Goal: Task Accomplishment & Management: Use online tool/utility

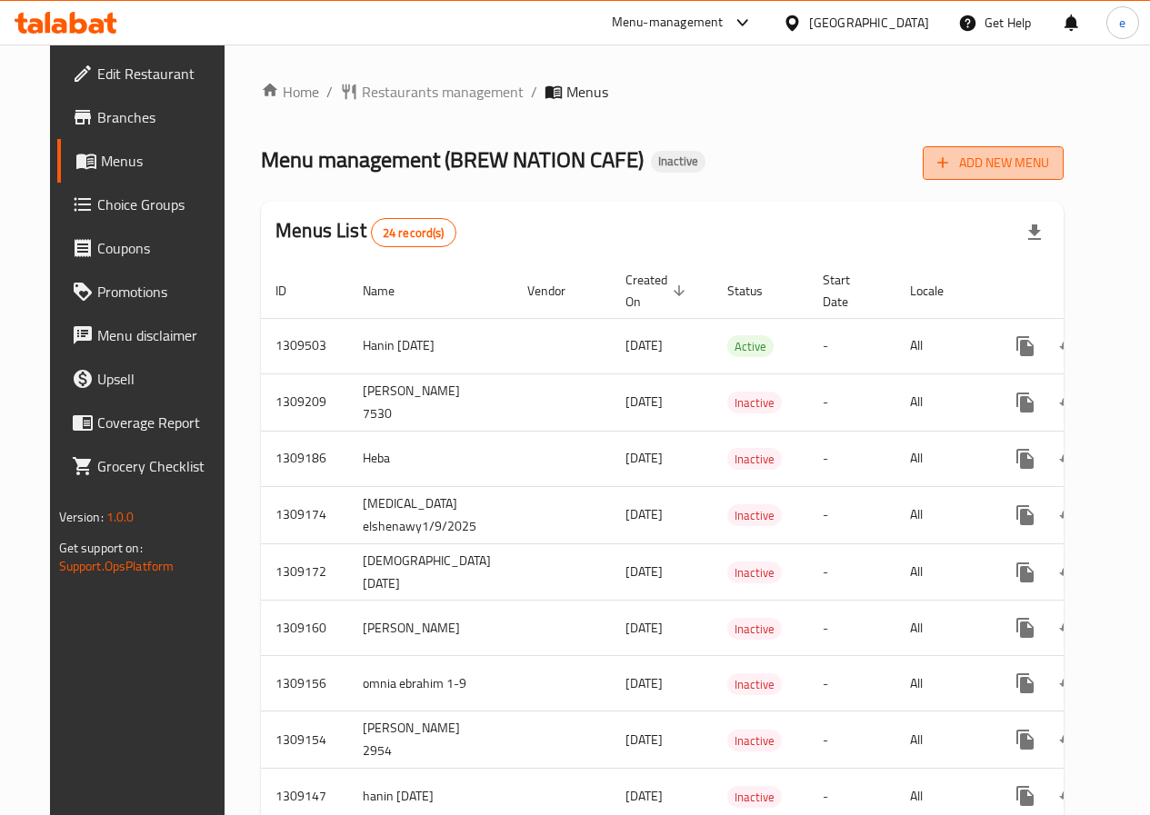
click at [1049, 165] on span "Add New Menu" at bounding box center [993, 163] width 112 height 23
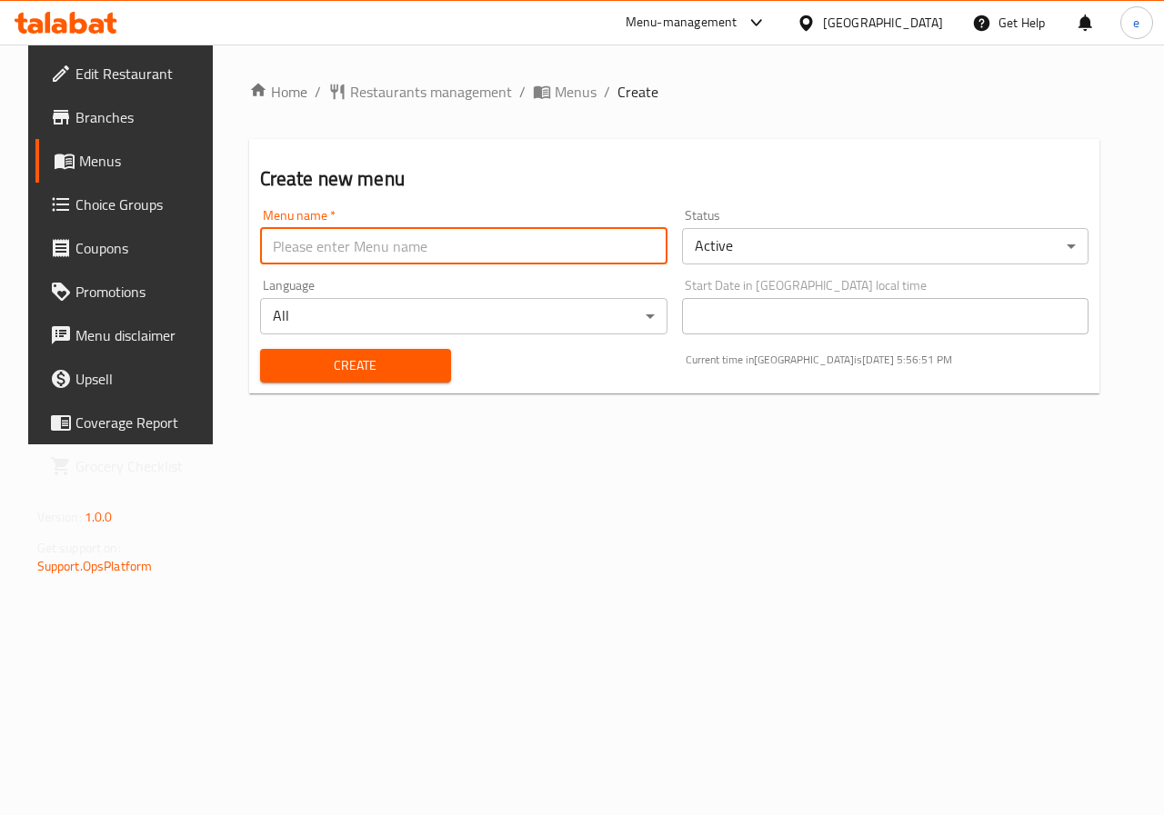
click at [365, 249] on input "text" at bounding box center [463, 246] width 407 height 36
type input "esraa 3_9"
click at [727, 238] on body "​ Menu-management Egypt Get Help e Edit Restaurant Branches Menus Choice Groups…" at bounding box center [582, 430] width 1164 height 771
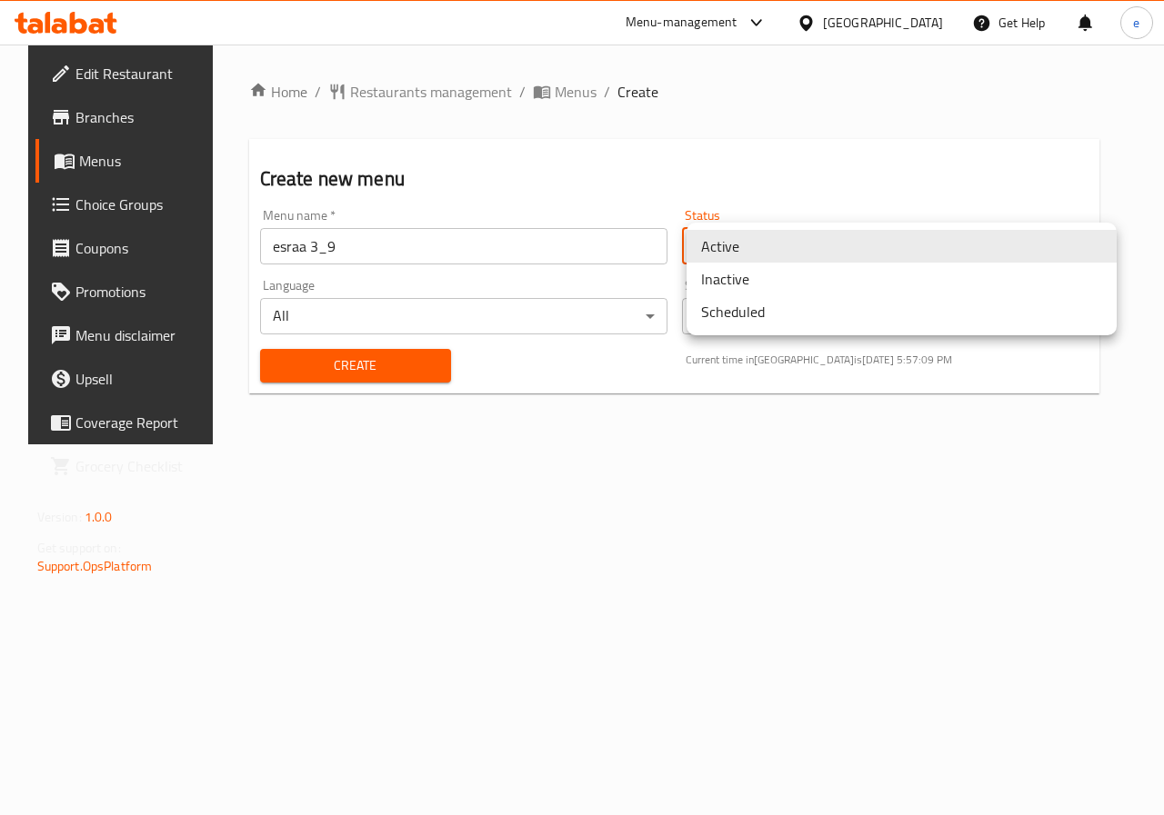
click at [727, 238] on li "Active" at bounding box center [901, 246] width 430 height 33
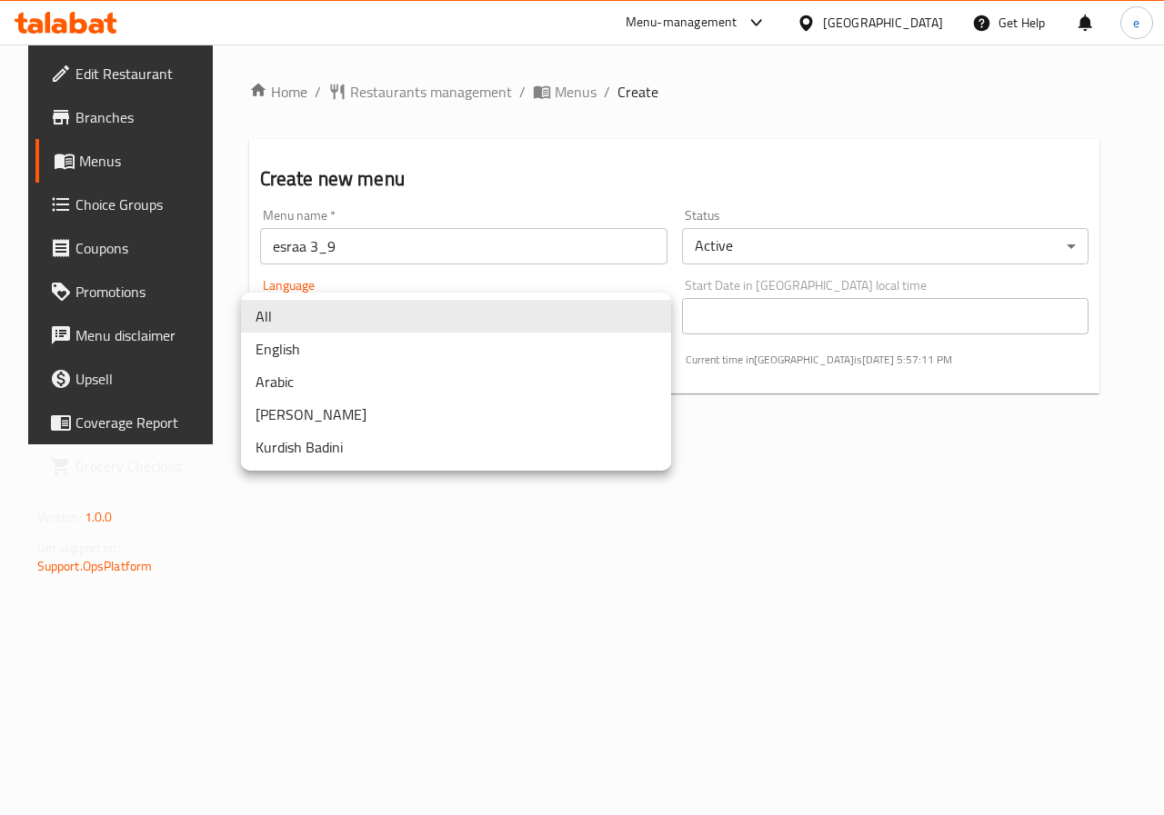
click at [478, 311] on body "​ Menu-management Egypt Get Help e Edit Restaurant Branches Menus Choice Groups…" at bounding box center [582, 430] width 1164 height 771
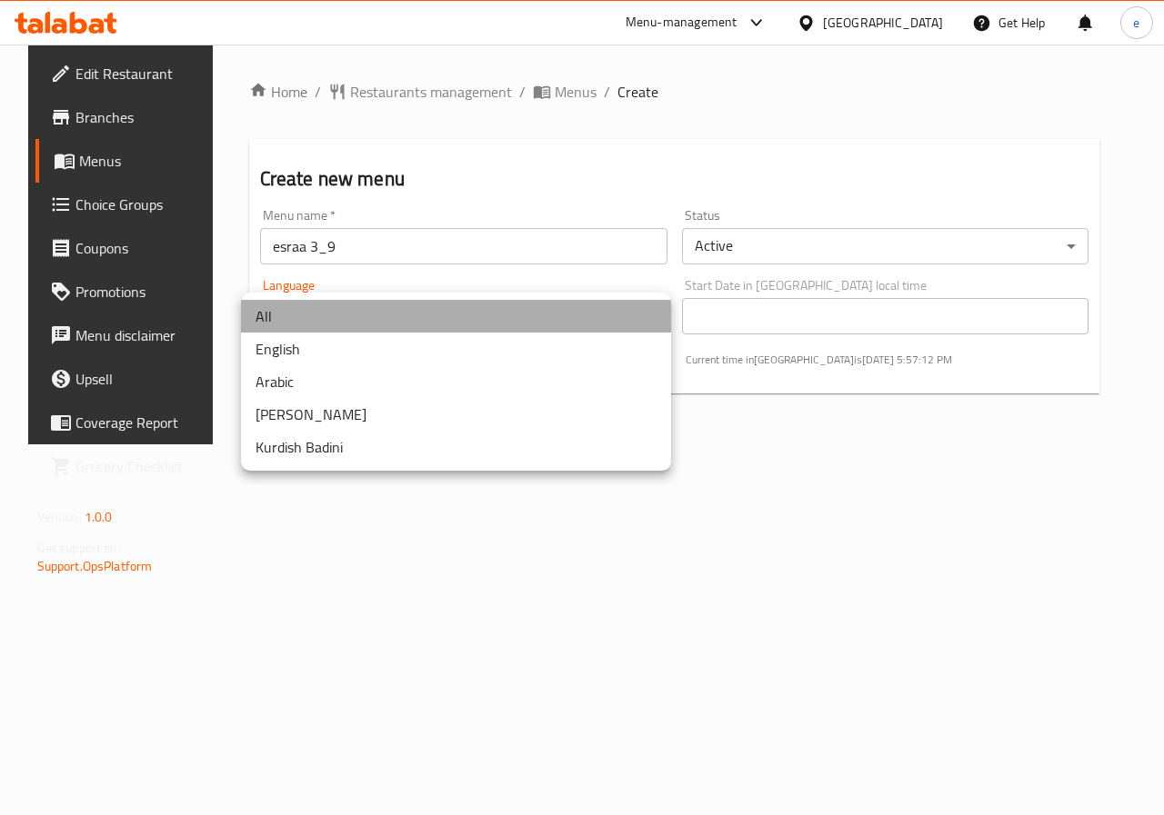
click at [478, 311] on li "All" at bounding box center [456, 316] width 430 height 33
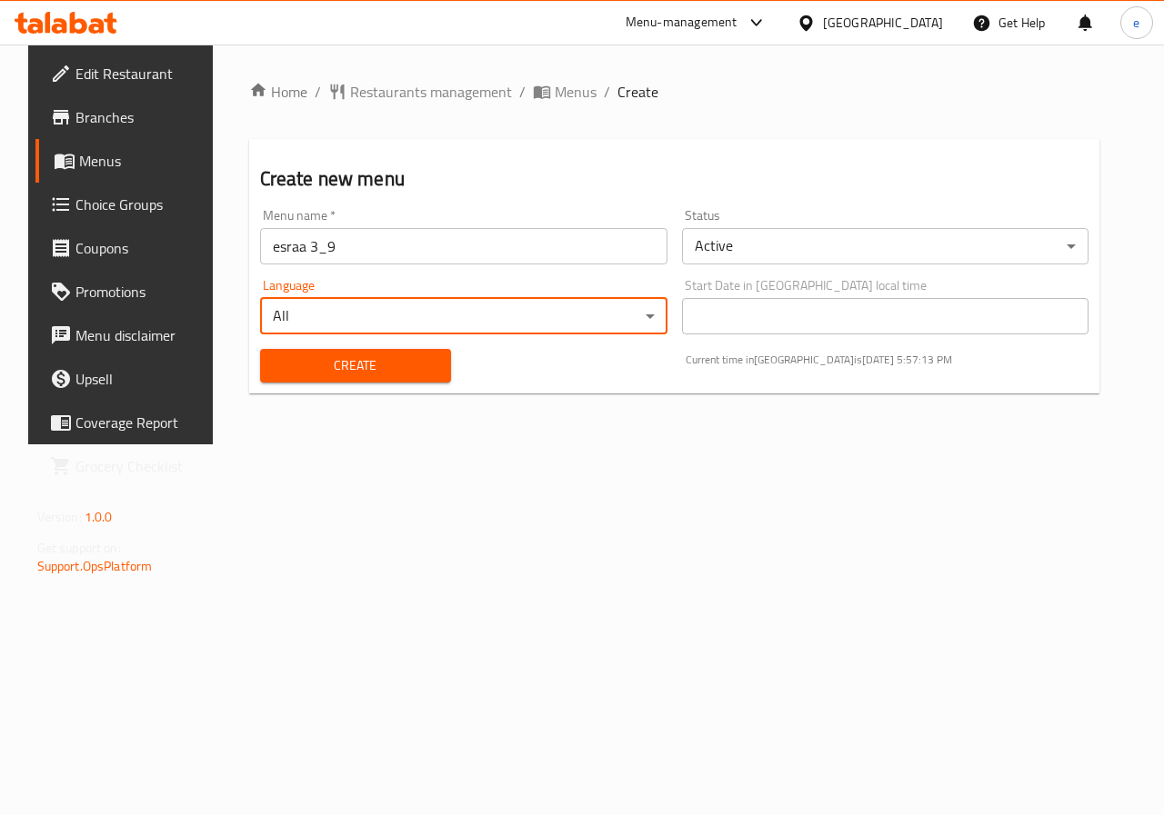
click at [754, 233] on body "​ Menu-management Egypt Get Help e Edit Restaurant Branches Menus Choice Groups…" at bounding box center [582, 430] width 1164 height 771
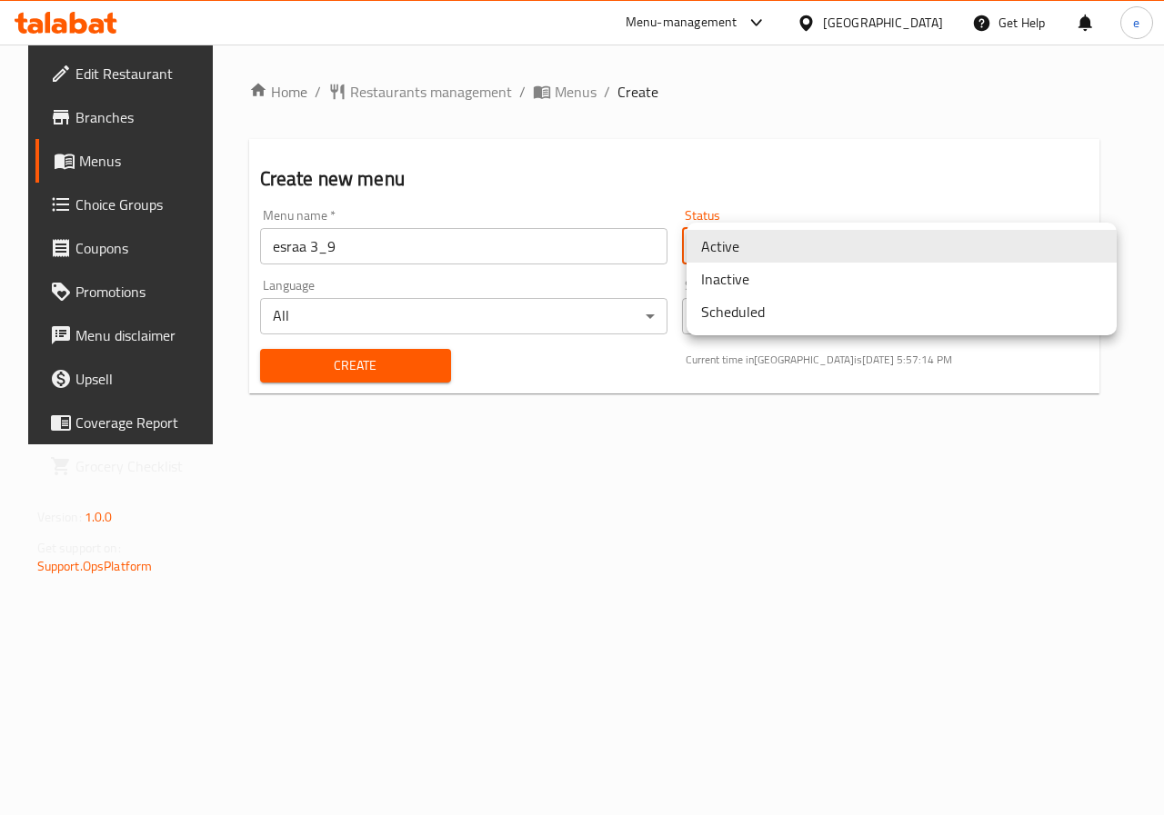
click at [756, 281] on li "Inactive" at bounding box center [901, 279] width 430 height 33
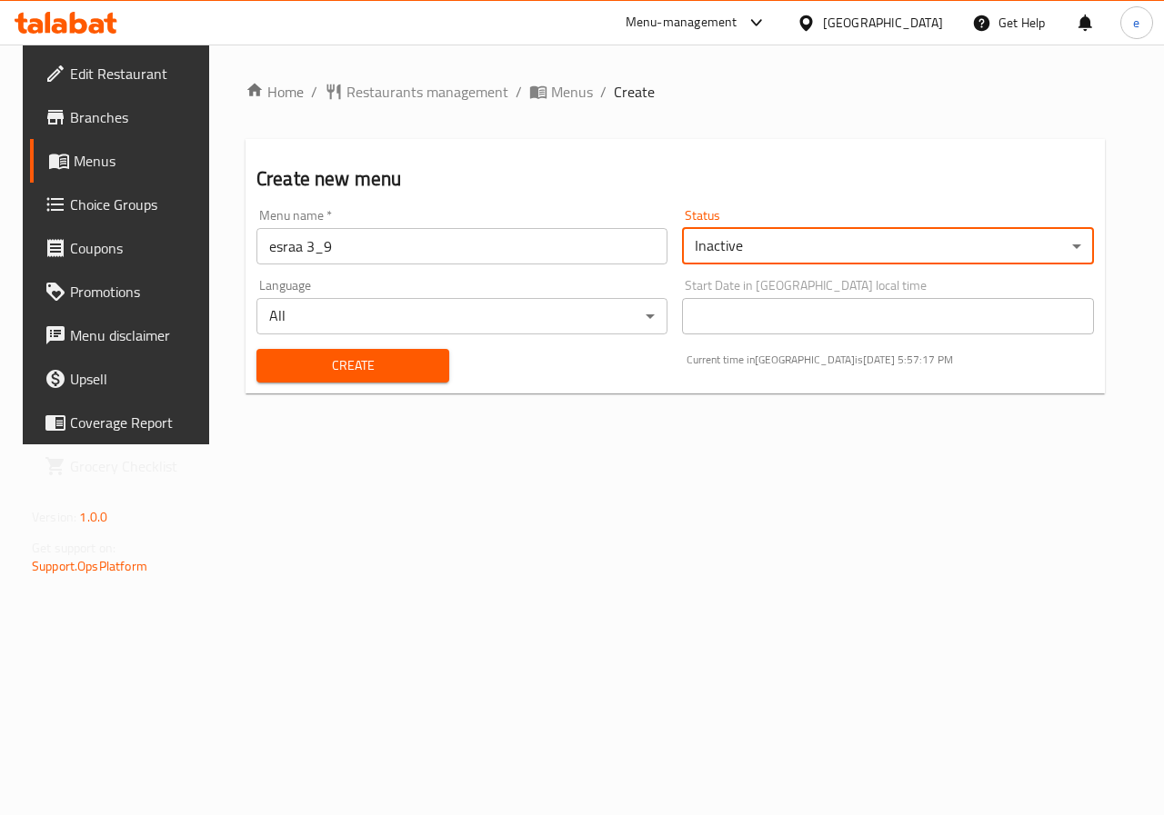
click at [353, 235] on input "esraa 3_9" at bounding box center [461, 246] width 411 height 36
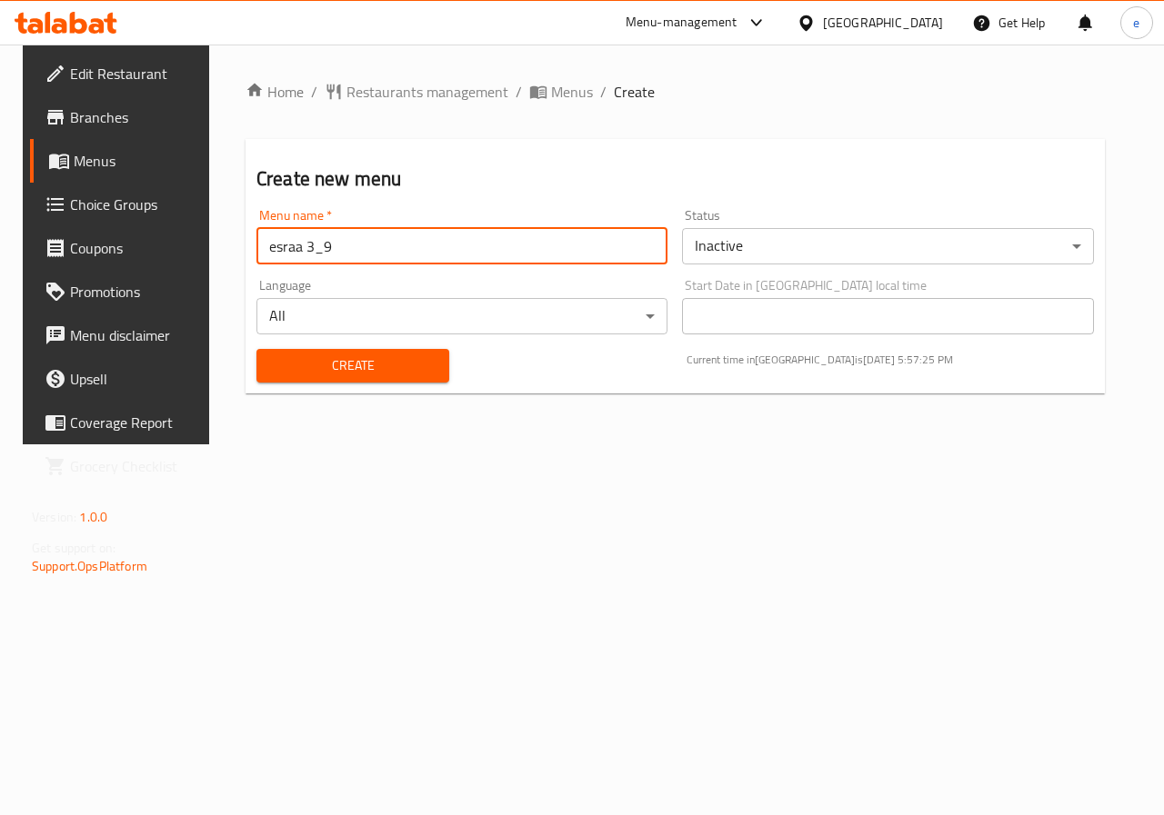
click at [422, 371] on span "Create" at bounding box center [353, 366] width 164 height 23
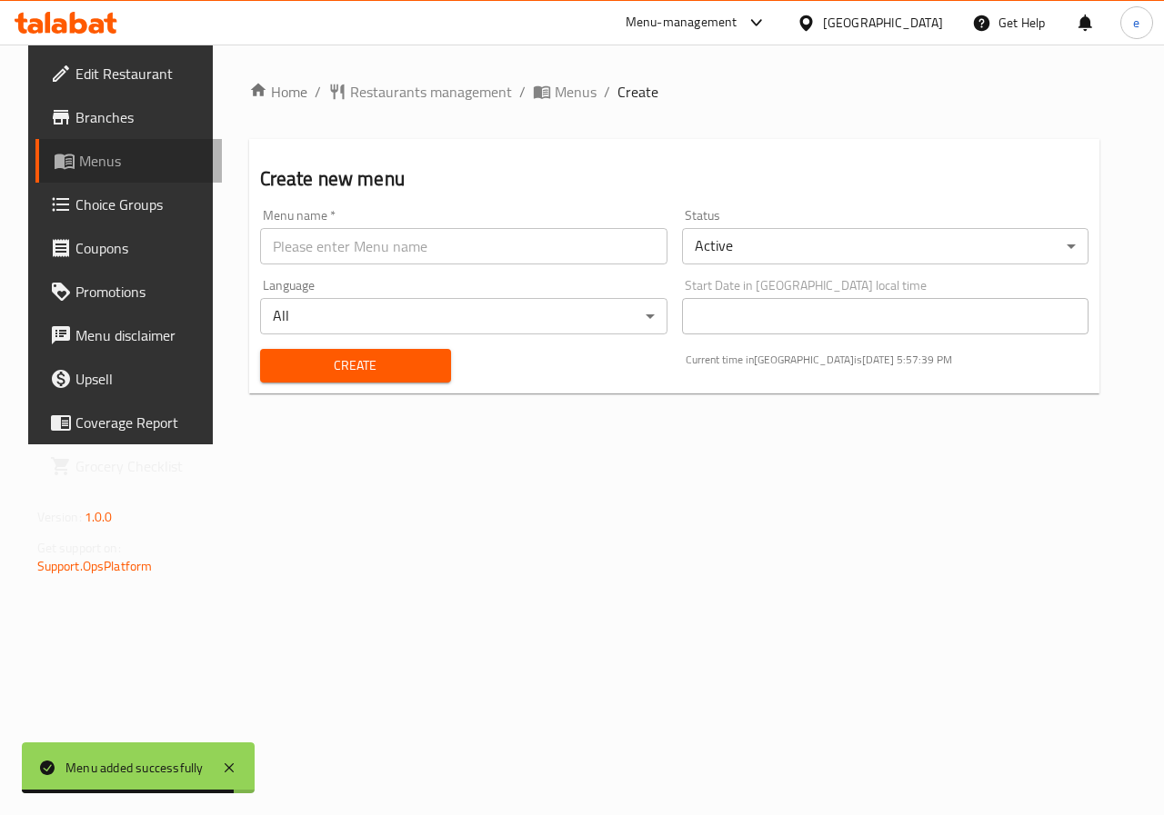
click at [79, 165] on span "Menus" at bounding box center [143, 161] width 129 height 22
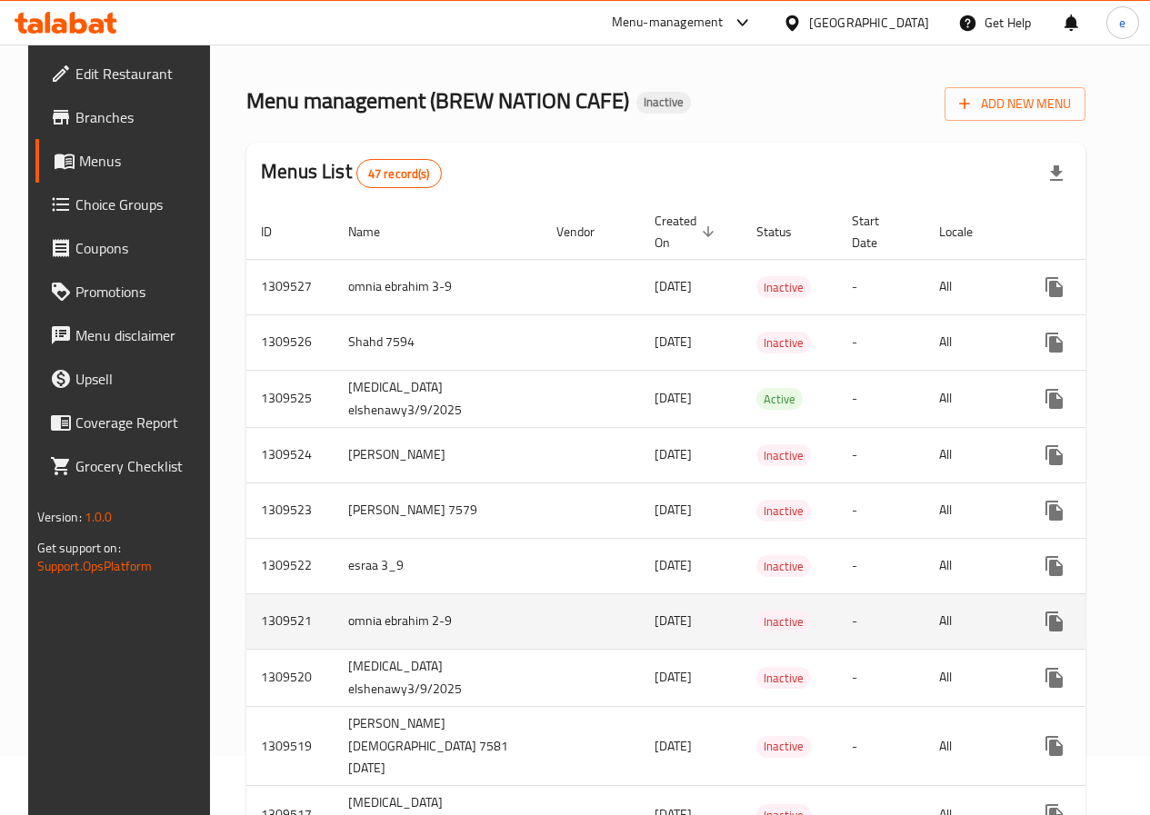
scroll to position [91, 0]
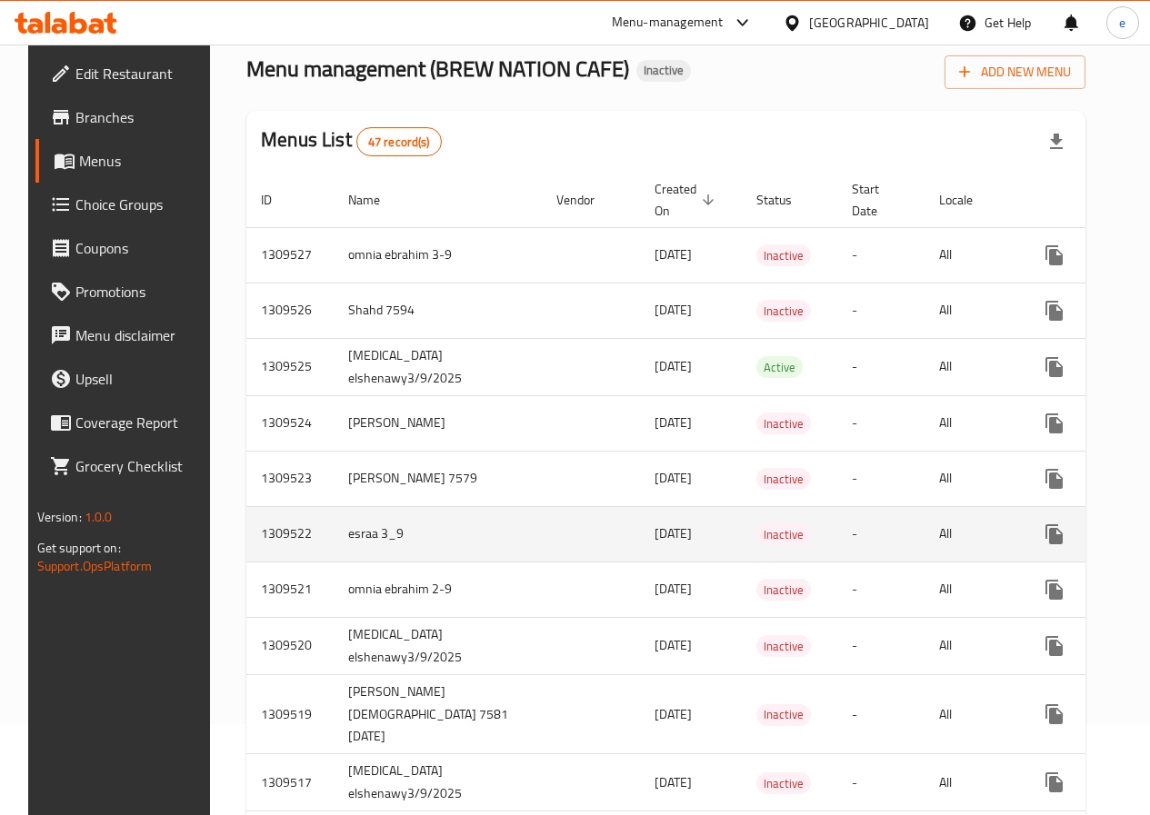
click at [655, 535] on span "[DATE]" at bounding box center [673, 534] width 37 height 24
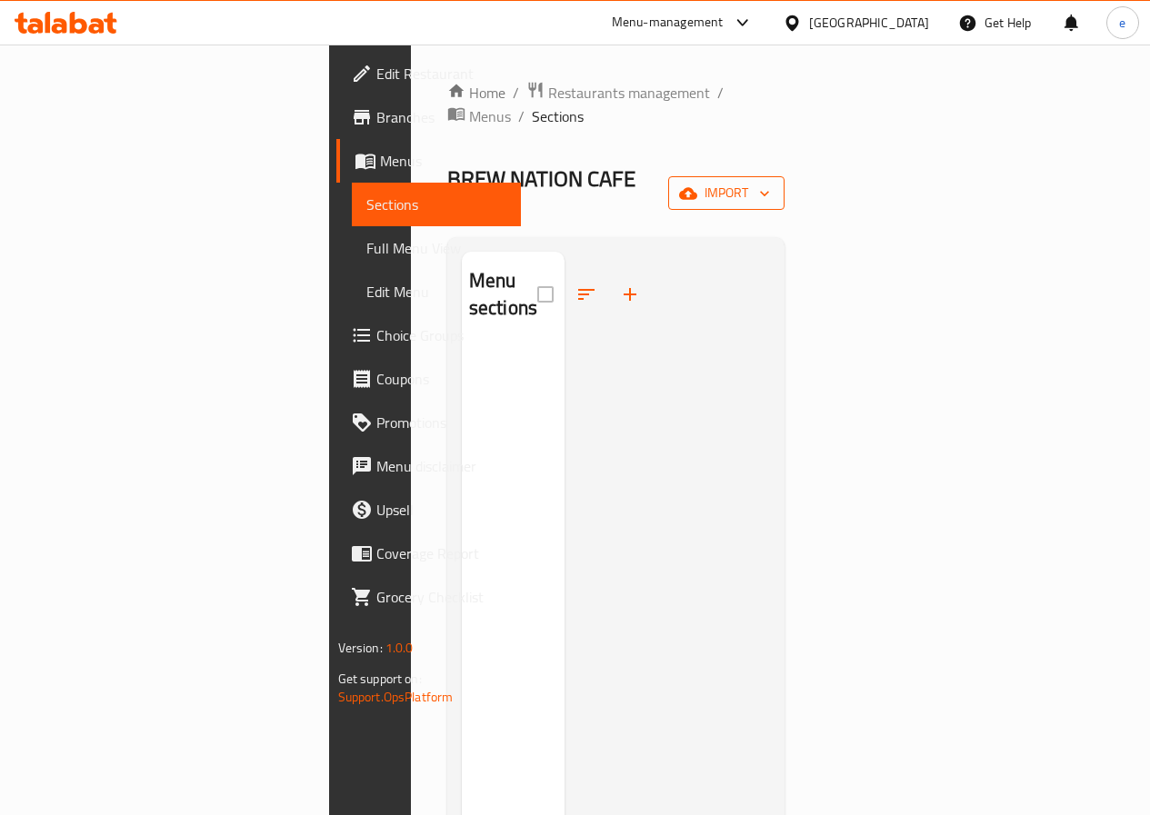
click at [785, 176] on button "import" at bounding box center [726, 193] width 116 height 34
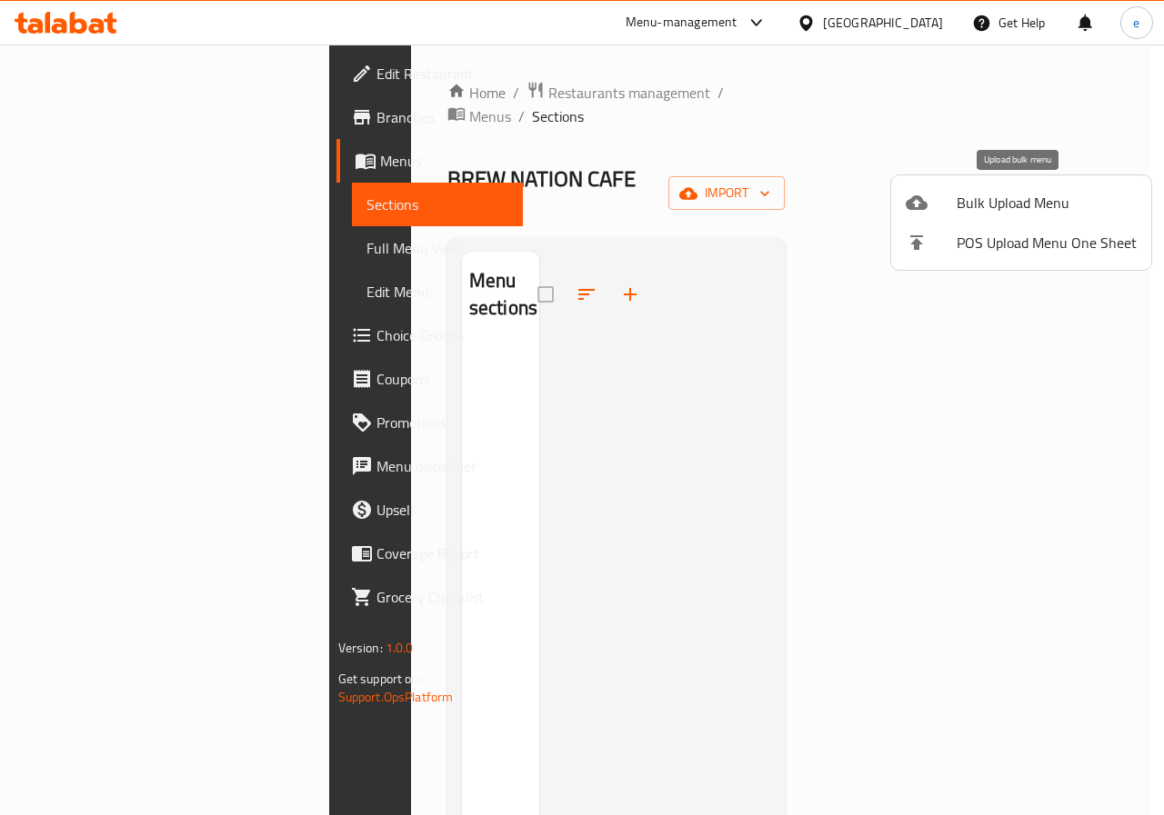
click at [1078, 205] on span "Bulk Upload Menu" at bounding box center [1046, 203] width 180 height 22
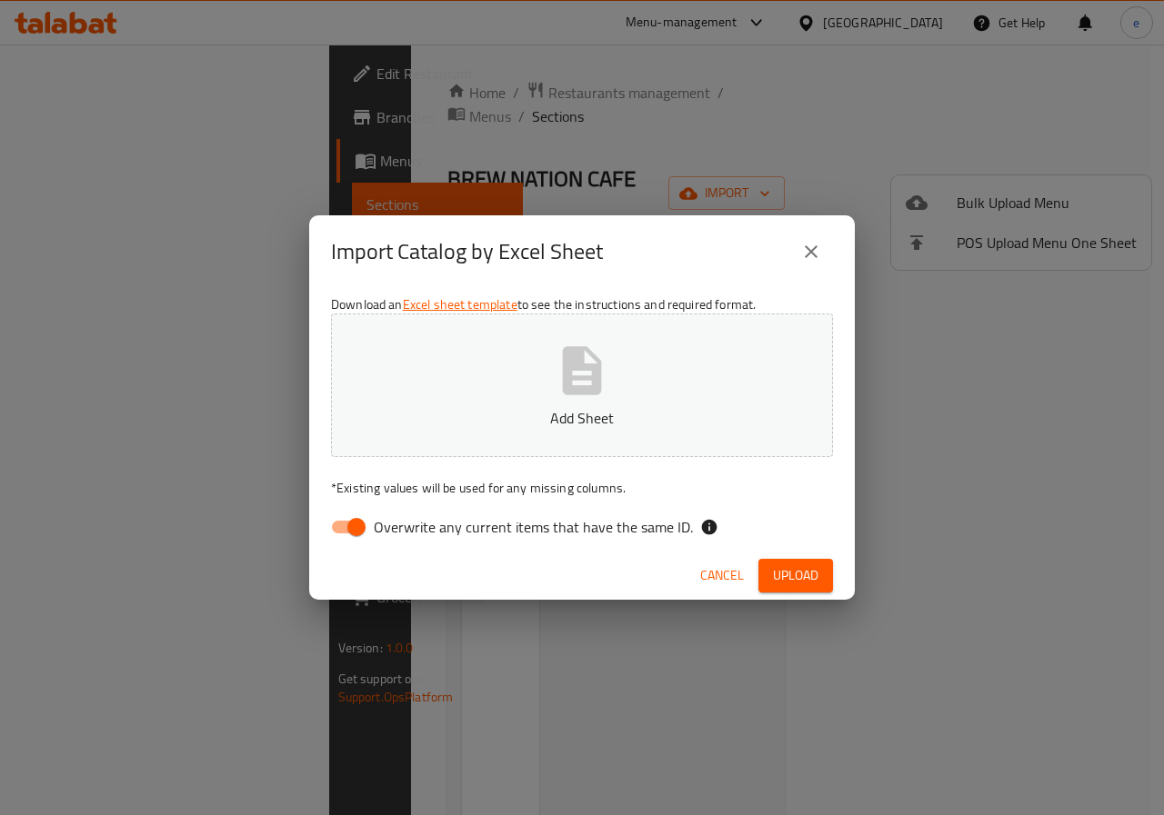
click at [802, 578] on span "Upload" at bounding box center [795, 576] width 45 height 23
click at [807, 241] on icon "close" at bounding box center [811, 252] width 22 height 22
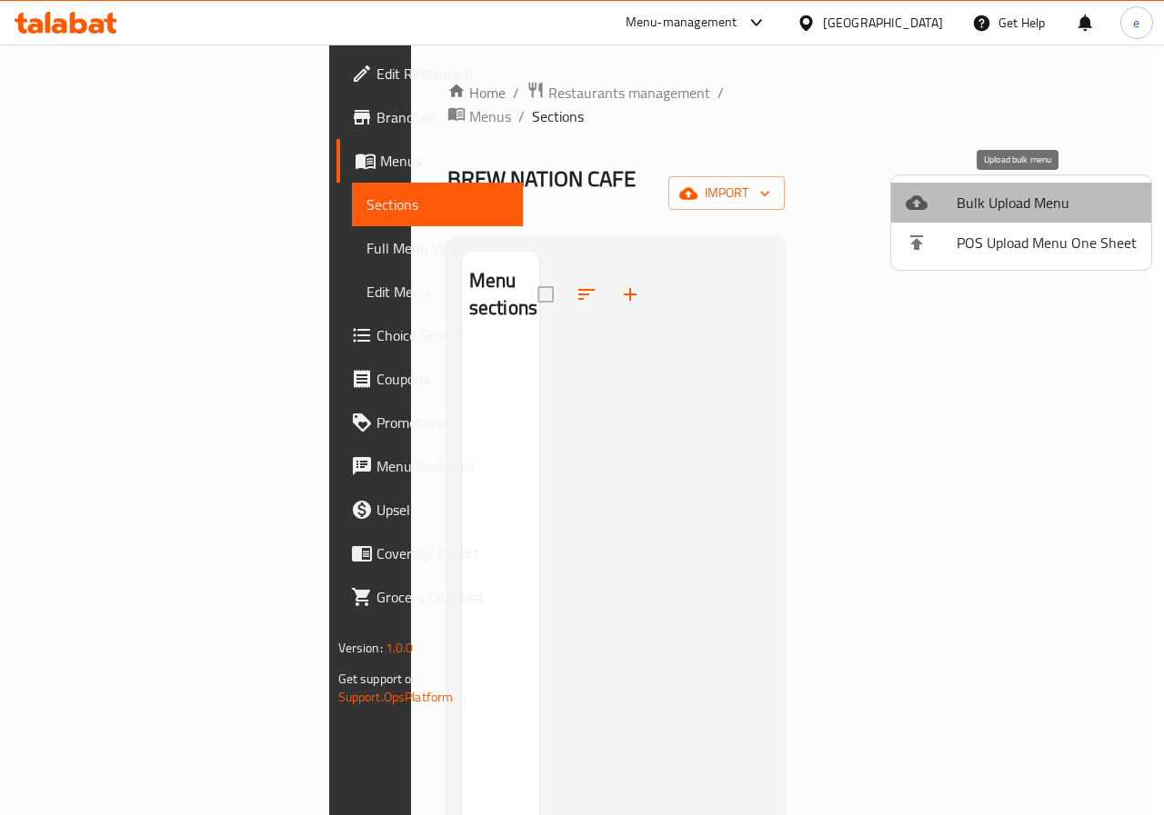
click at [1082, 189] on li "Bulk Upload Menu" at bounding box center [1021, 203] width 260 height 40
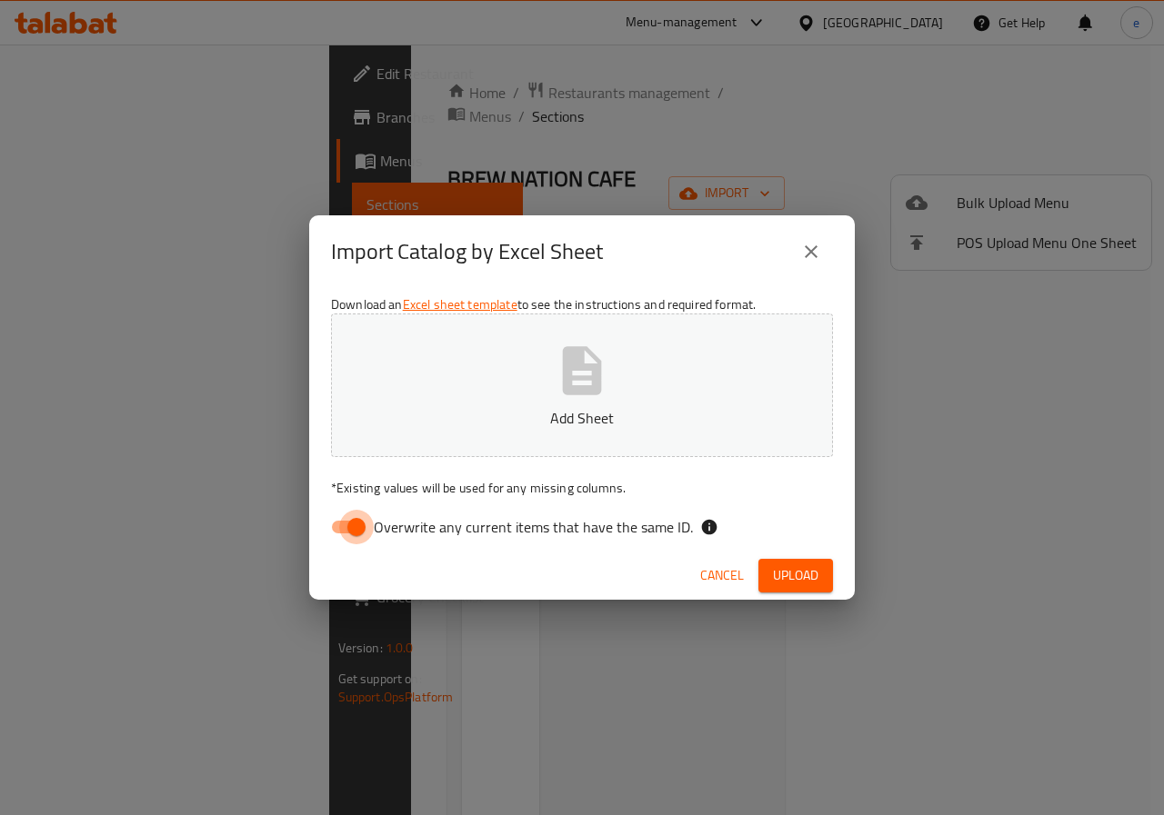
click at [360, 535] on input "Overwrite any current items that have the same ID." at bounding box center [357, 527] width 104 height 35
checkbox input "false"
click at [557, 390] on icon "button" at bounding box center [582, 371] width 58 height 58
click at [811, 575] on span "Upload" at bounding box center [795, 576] width 45 height 23
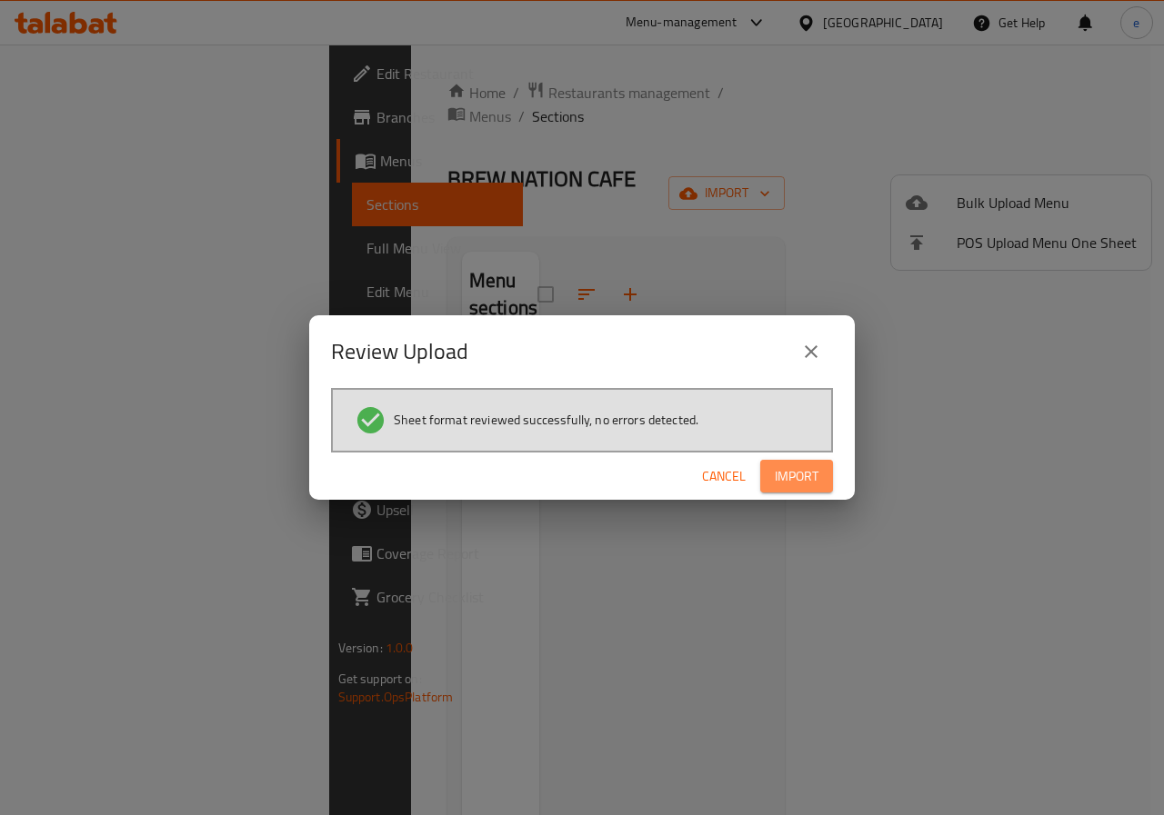
click at [784, 468] on span "Import" at bounding box center [797, 476] width 44 height 23
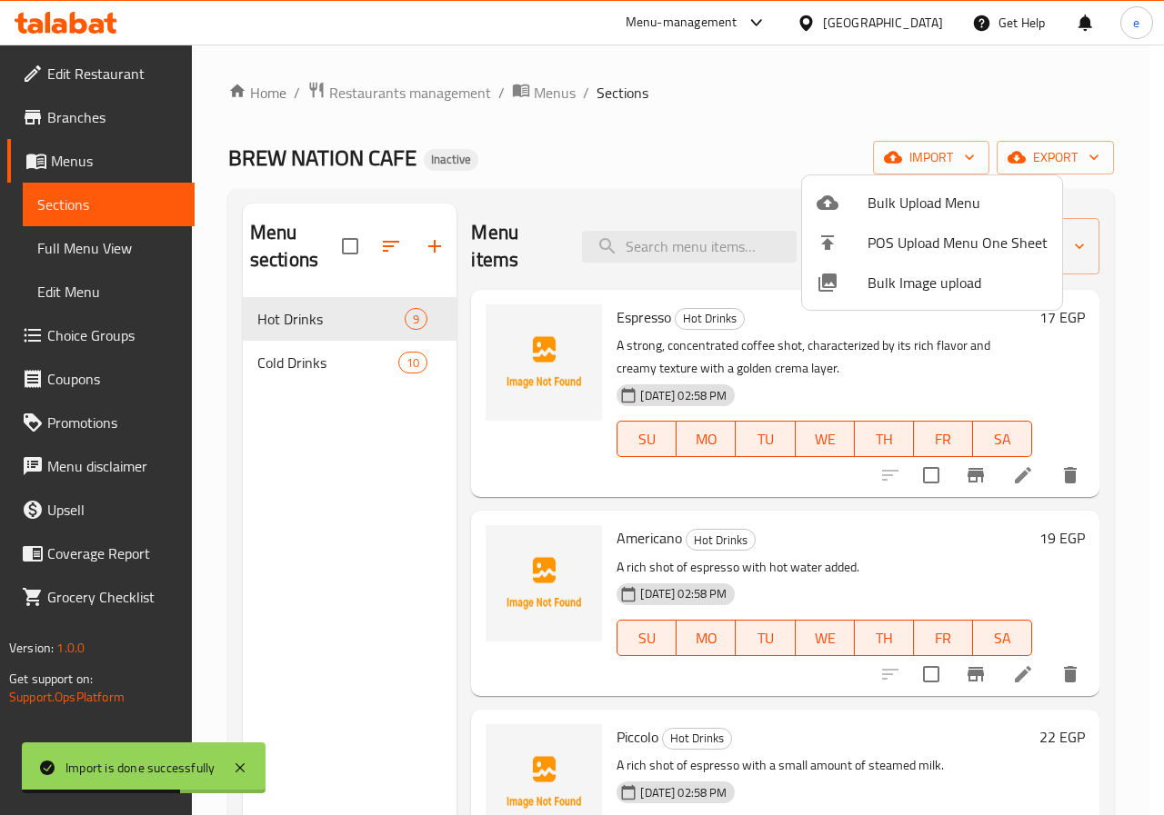
click at [1135, 260] on div at bounding box center [582, 407] width 1164 height 815
